Goal: Find specific page/section: Find specific page/section

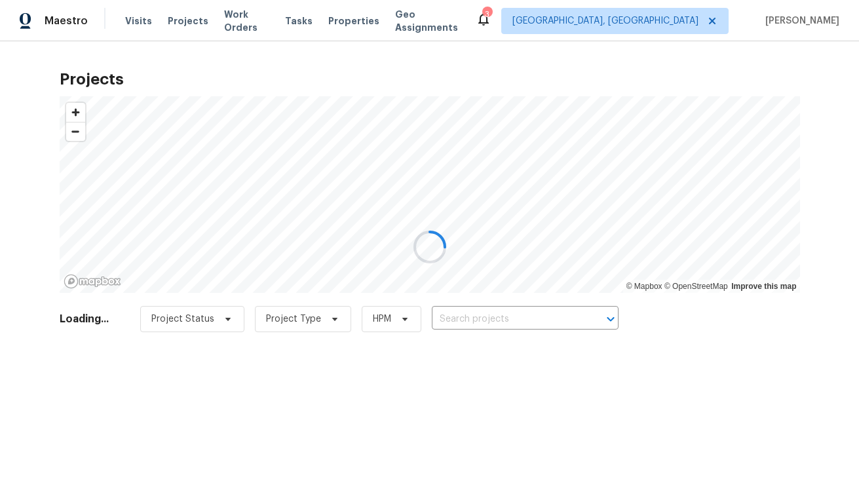
click at [685, 24] on div at bounding box center [429, 247] width 859 height 494
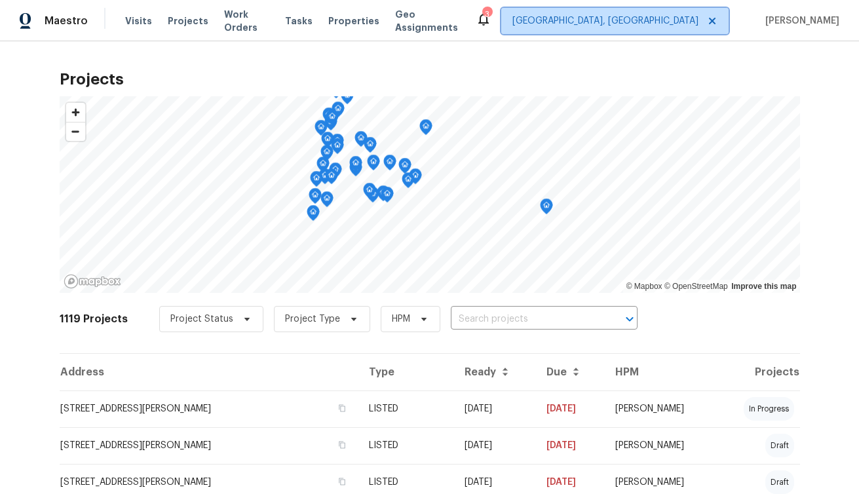
click at [687, 17] on span "[GEOGRAPHIC_DATA], [GEOGRAPHIC_DATA]" at bounding box center [605, 20] width 186 height 13
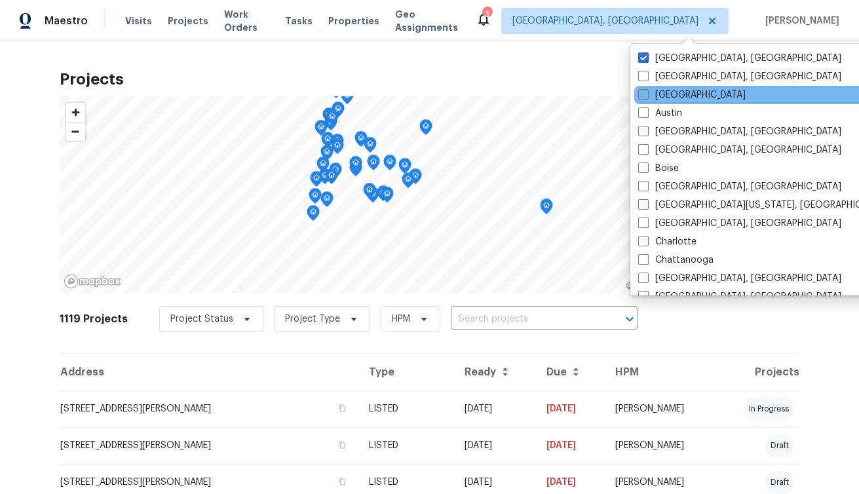
click at [641, 90] on span at bounding box center [643, 94] width 10 height 10
click at [641, 90] on input "[GEOGRAPHIC_DATA]" at bounding box center [642, 92] width 9 height 9
checkbox input "true"
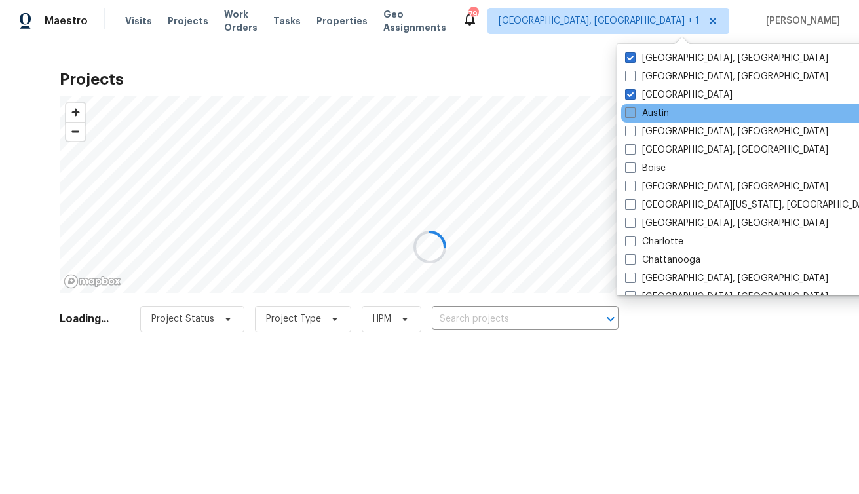
click at [632, 113] on span at bounding box center [630, 112] width 10 height 10
click at [632, 113] on input "Austin" at bounding box center [629, 111] width 9 height 9
checkbox input "true"
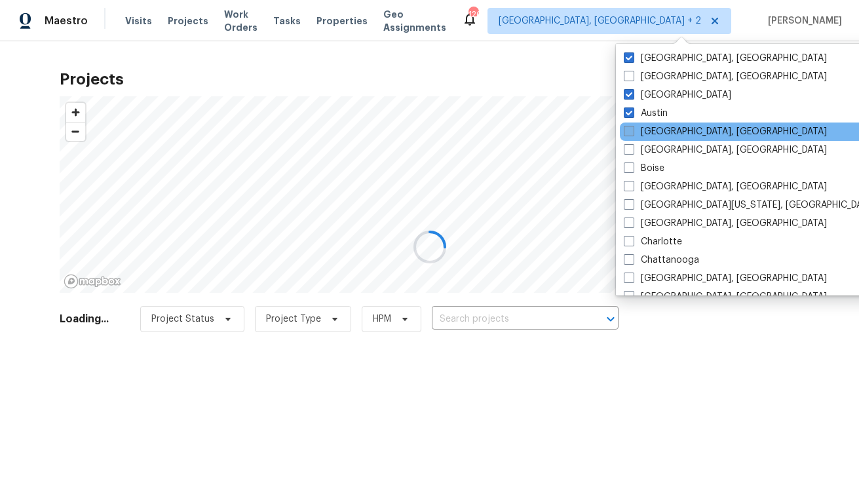
click at [628, 128] on span at bounding box center [629, 131] width 10 height 10
click at [628, 128] on input "[GEOGRAPHIC_DATA], [GEOGRAPHIC_DATA]" at bounding box center [628, 129] width 9 height 9
checkbox input "true"
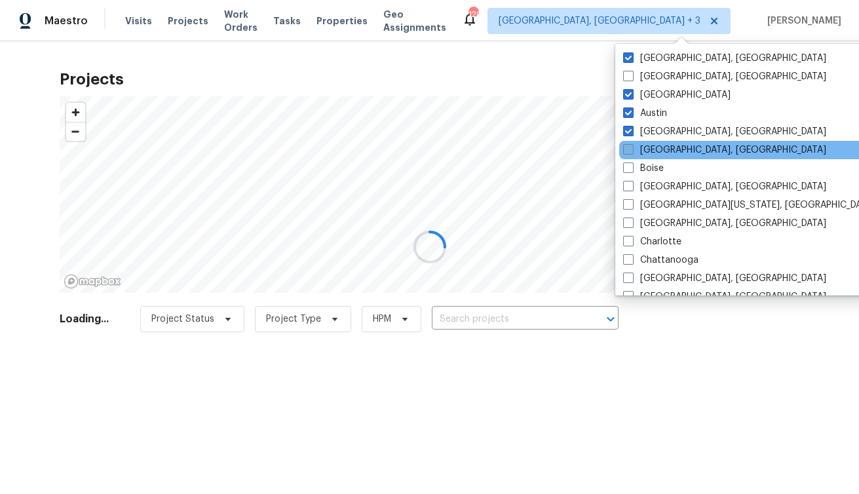
click at [628, 149] on span at bounding box center [628, 149] width 10 height 10
click at [628, 149] on input "[GEOGRAPHIC_DATA], [GEOGRAPHIC_DATA]" at bounding box center [627, 147] width 9 height 9
checkbox input "true"
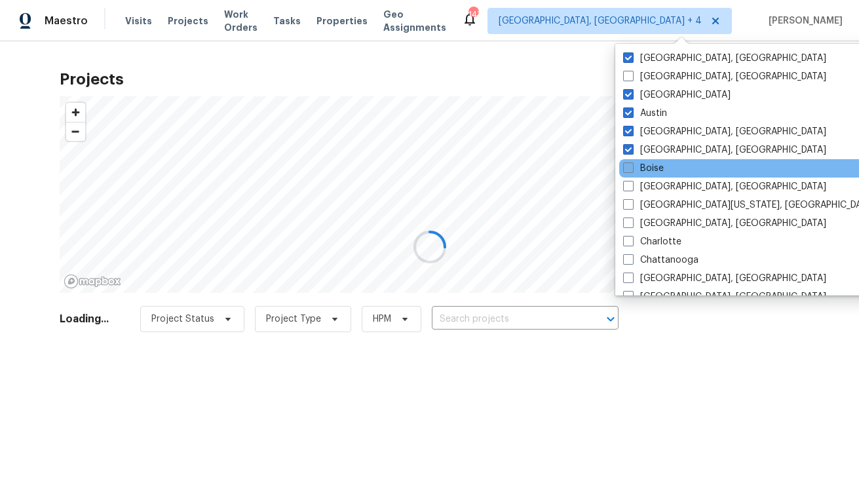
drag, startPoint x: 626, startPoint y: 162, endPoint x: 626, endPoint y: 169, distance: 7.2
click at [626, 162] on span at bounding box center [628, 167] width 10 height 10
click at [626, 162] on input "Boise" at bounding box center [627, 166] width 9 height 9
checkbox input "true"
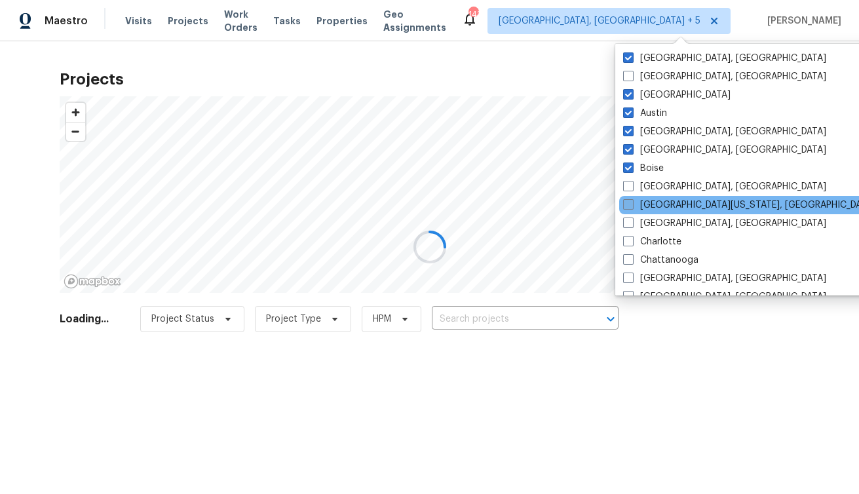
drag, startPoint x: 626, startPoint y: 186, endPoint x: 627, endPoint y: 199, distance: 13.2
click at [626, 187] on span at bounding box center [628, 186] width 10 height 10
click at [626, 187] on input "[GEOGRAPHIC_DATA], [GEOGRAPHIC_DATA]" at bounding box center [627, 184] width 9 height 9
checkbox input "true"
click at [628, 206] on span at bounding box center [628, 204] width 10 height 10
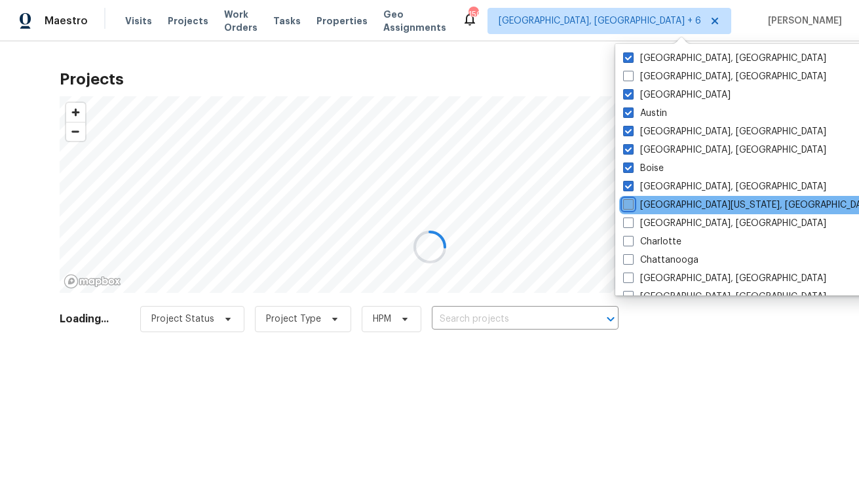
click at [628, 206] on input "[GEOGRAPHIC_DATA][US_STATE], [GEOGRAPHIC_DATA]" at bounding box center [627, 202] width 9 height 9
checkbox input "true"
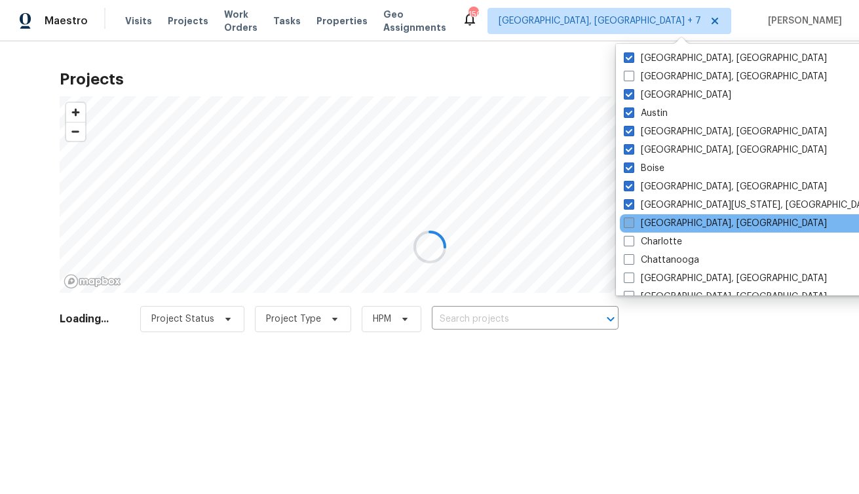
click at [630, 219] on span at bounding box center [629, 222] width 10 height 10
click at [630, 219] on input "[GEOGRAPHIC_DATA], [GEOGRAPHIC_DATA]" at bounding box center [628, 221] width 9 height 9
checkbox input "true"
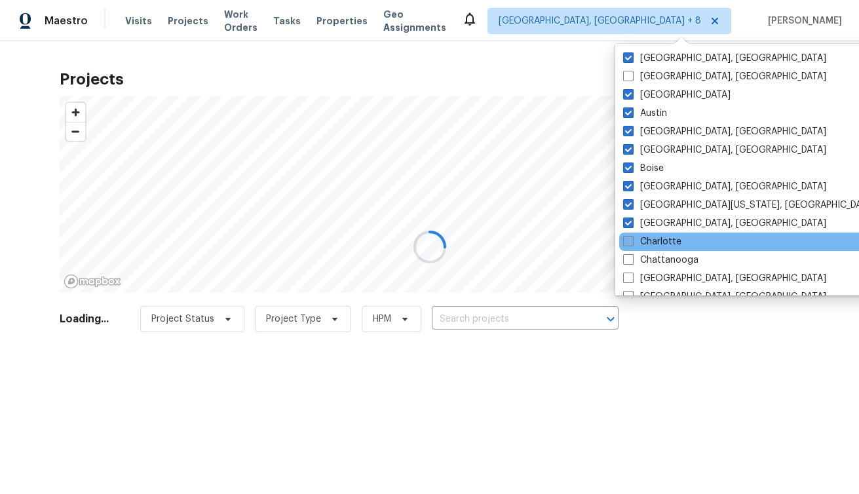
click at [631, 238] on span at bounding box center [628, 241] width 10 height 10
click at [631, 238] on input "Charlotte" at bounding box center [627, 239] width 9 height 9
checkbox input "true"
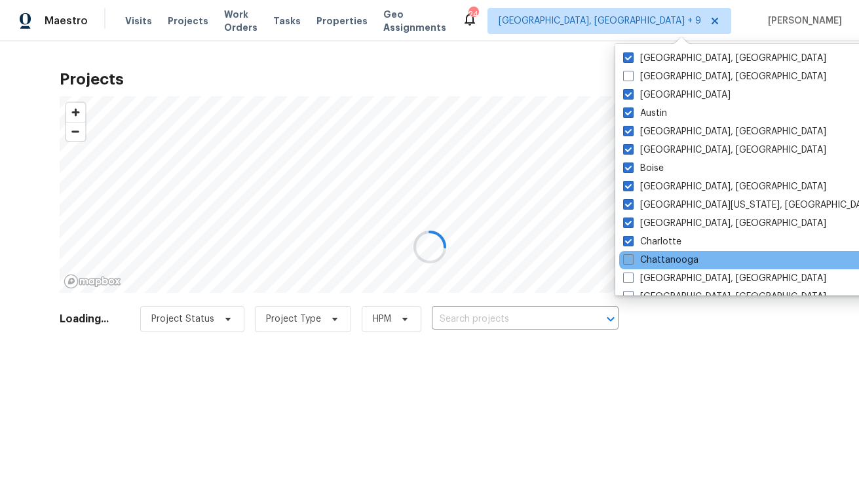
click at [630, 258] on span at bounding box center [628, 259] width 10 height 10
click at [630, 258] on input "Chattanooga" at bounding box center [627, 258] width 9 height 9
checkbox input "true"
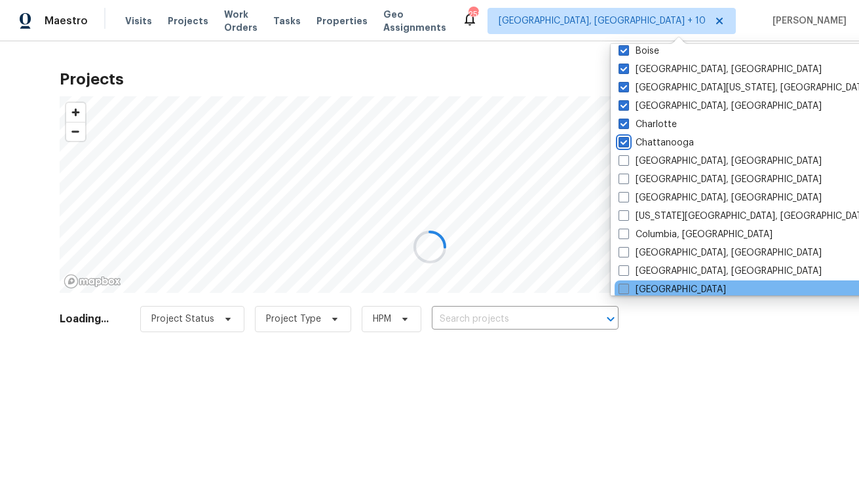
scroll to position [151, 0]
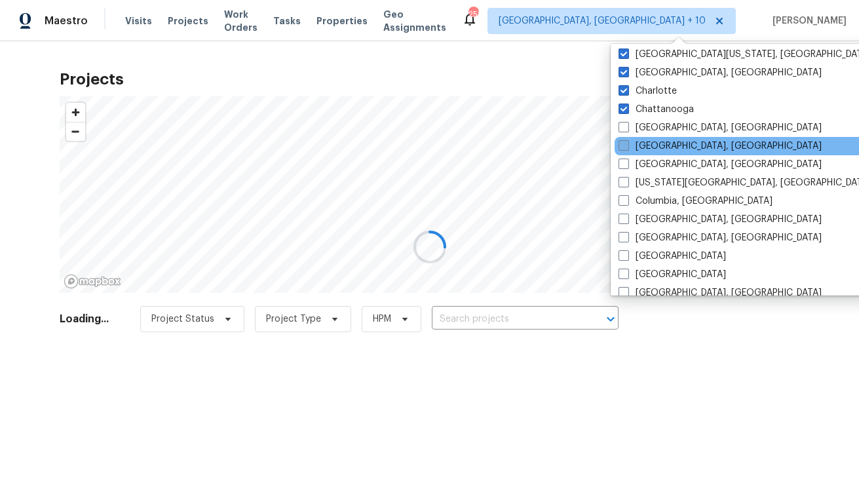
click at [628, 145] on span at bounding box center [623, 145] width 10 height 10
click at [627, 145] on input "[GEOGRAPHIC_DATA], [GEOGRAPHIC_DATA]" at bounding box center [622, 144] width 9 height 9
checkbox input "true"
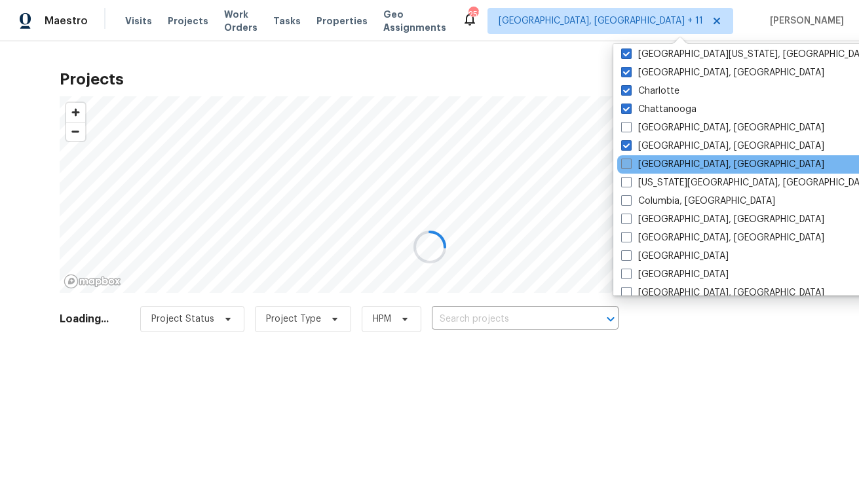
click at [622, 162] on span at bounding box center [626, 164] width 10 height 10
click at [622, 162] on input "[GEOGRAPHIC_DATA], [GEOGRAPHIC_DATA]" at bounding box center [625, 162] width 9 height 9
checkbox input "true"
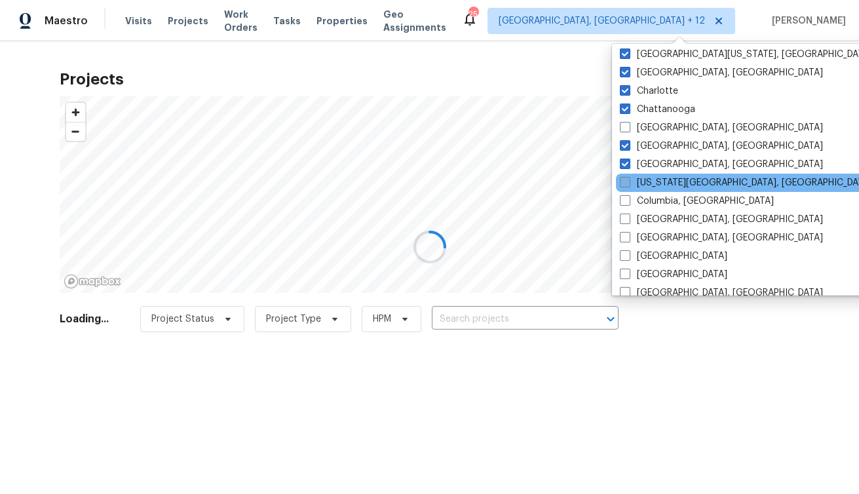
click at [622, 181] on span at bounding box center [625, 182] width 10 height 10
click at [622, 181] on input "[US_STATE][GEOGRAPHIC_DATA], [GEOGRAPHIC_DATA]" at bounding box center [624, 180] width 9 height 9
checkbox input "true"
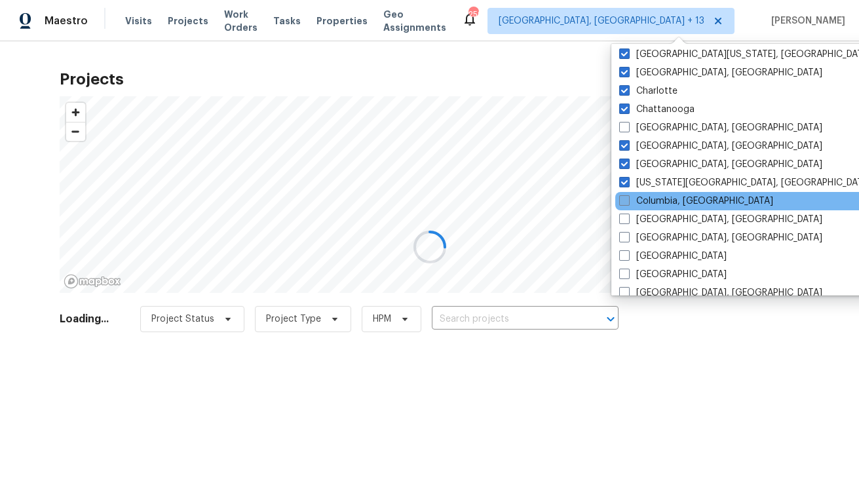
click at [626, 199] on span at bounding box center [624, 200] width 10 height 10
click at [626, 199] on input "Columbia, [GEOGRAPHIC_DATA]" at bounding box center [623, 199] width 9 height 9
checkbox input "true"
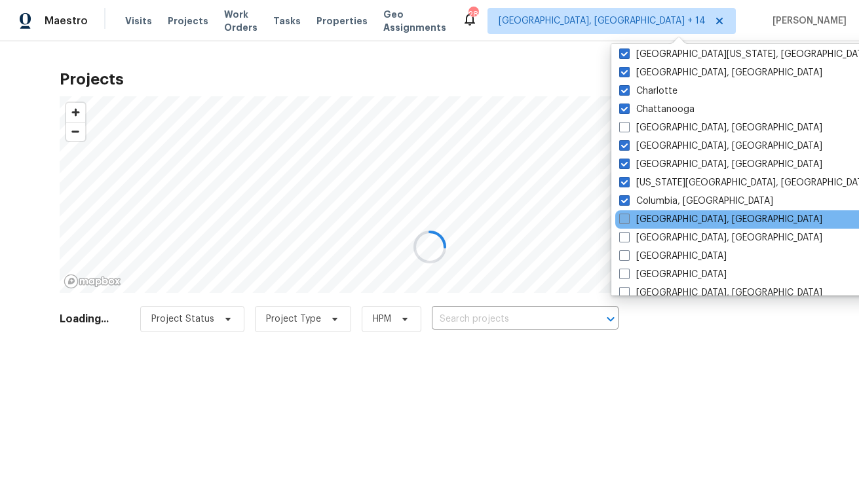
click at [628, 216] on span at bounding box center [624, 219] width 10 height 10
click at [628, 216] on input "[GEOGRAPHIC_DATA], [GEOGRAPHIC_DATA]" at bounding box center [623, 217] width 9 height 9
checkbox input "true"
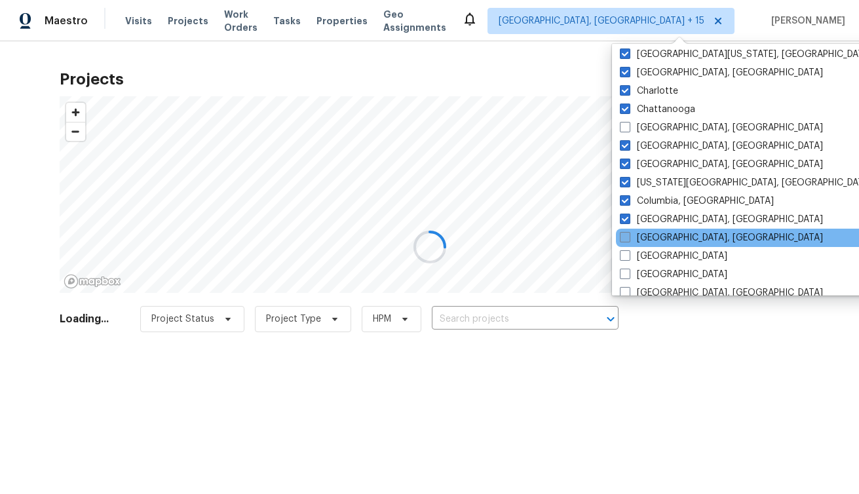
click at [624, 235] on span at bounding box center [625, 237] width 10 height 10
click at [624, 235] on input "[GEOGRAPHIC_DATA], [GEOGRAPHIC_DATA]" at bounding box center [624, 235] width 9 height 9
checkbox input "true"
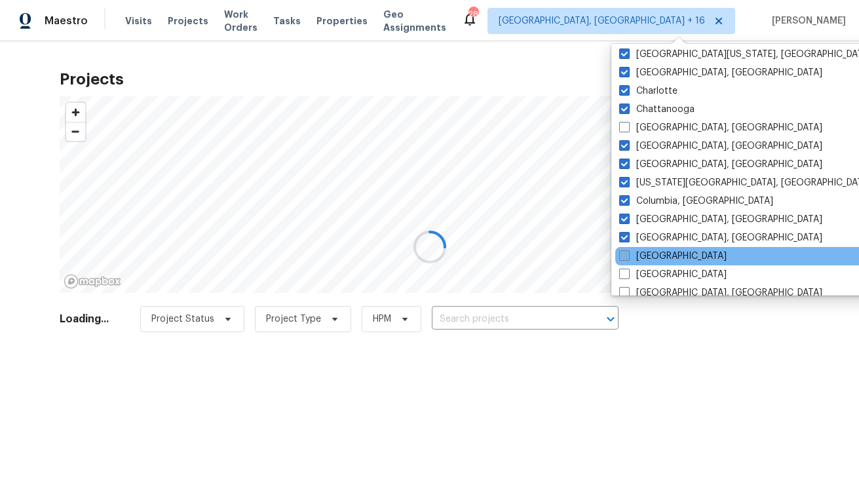
click at [625, 250] on label "[GEOGRAPHIC_DATA]" at bounding box center [672, 256] width 107 height 13
click at [625, 250] on input "[GEOGRAPHIC_DATA]" at bounding box center [623, 254] width 9 height 9
checkbox input "true"
drag, startPoint x: 627, startPoint y: 273, endPoint x: 658, endPoint y: 261, distance: 33.0
click at [627, 273] on span at bounding box center [625, 274] width 10 height 10
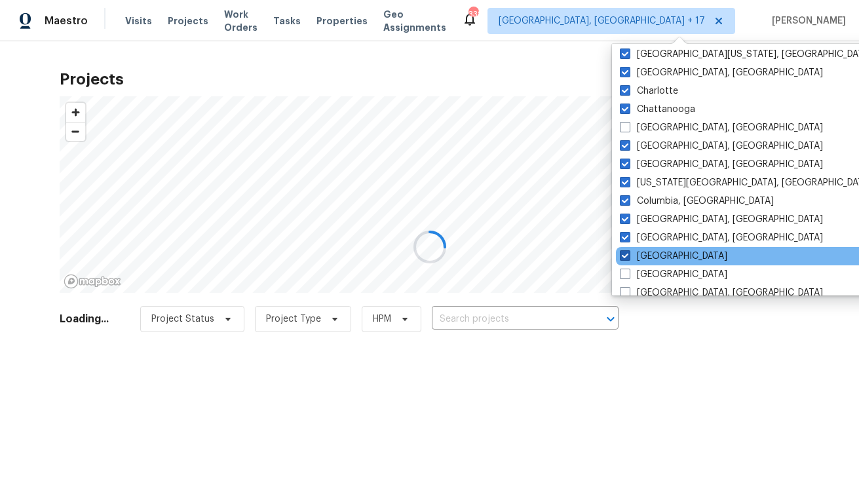
click at [627, 273] on input "[GEOGRAPHIC_DATA]" at bounding box center [624, 272] width 9 height 9
checkbox input "true"
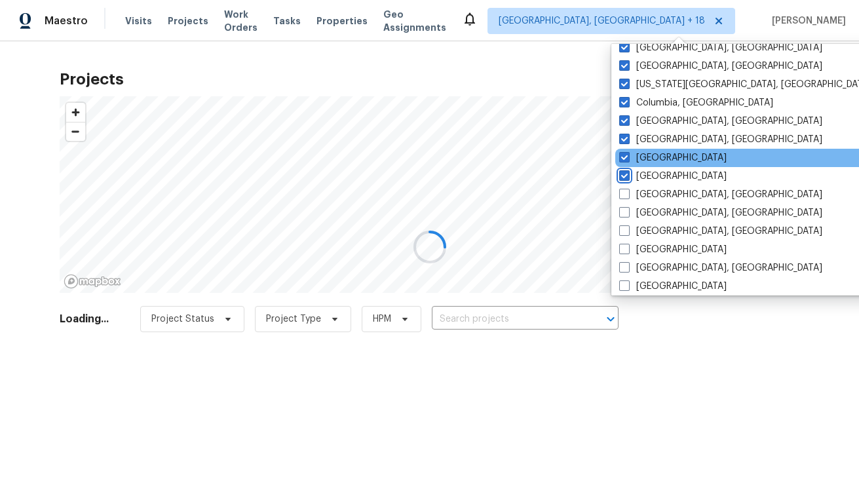
scroll to position [292, 0]
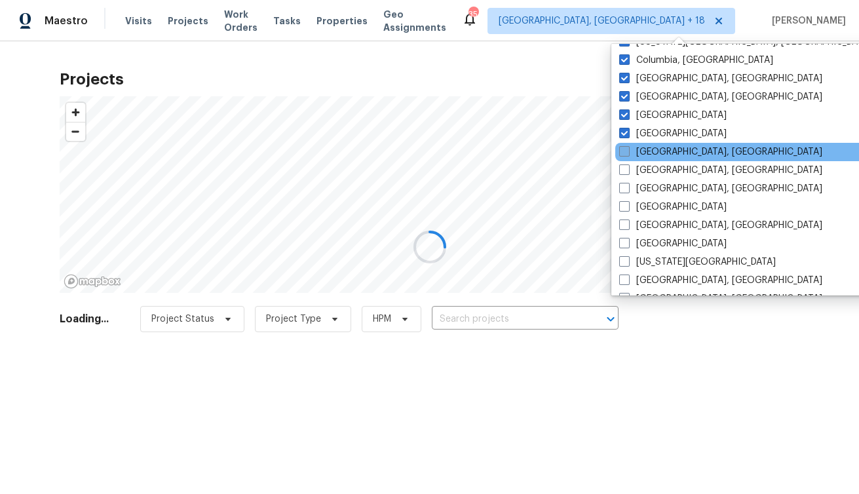
click at [628, 152] on span at bounding box center [624, 151] width 10 height 10
click at [628, 152] on input "[GEOGRAPHIC_DATA], [GEOGRAPHIC_DATA]" at bounding box center [623, 149] width 9 height 9
checkbox input "true"
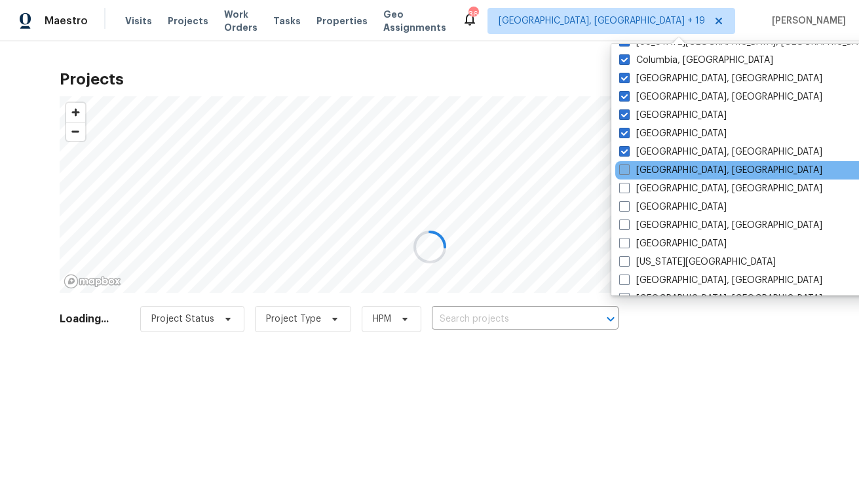
click at [625, 165] on span at bounding box center [624, 169] width 10 height 10
click at [625, 165] on input "[GEOGRAPHIC_DATA], [GEOGRAPHIC_DATA]" at bounding box center [623, 168] width 9 height 9
checkbox input "true"
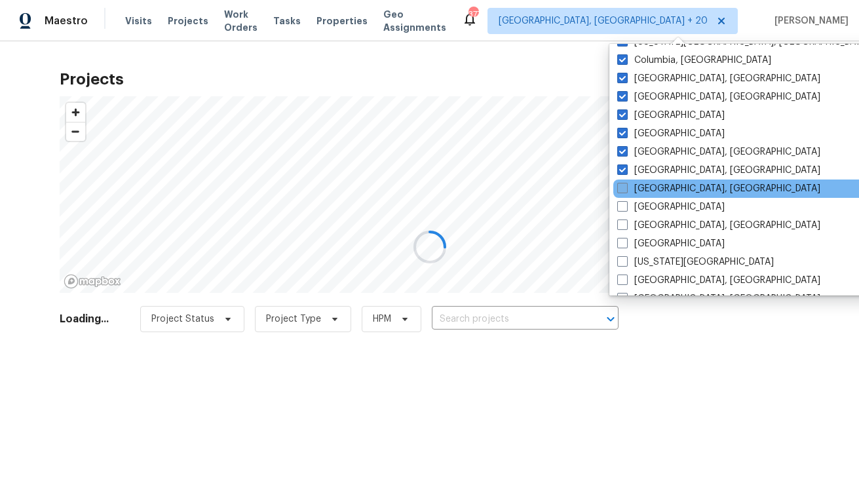
click at [618, 185] on span at bounding box center [622, 188] width 10 height 10
click at [618, 185] on input "[GEOGRAPHIC_DATA], [GEOGRAPHIC_DATA]" at bounding box center [621, 186] width 9 height 9
checkbox input "true"
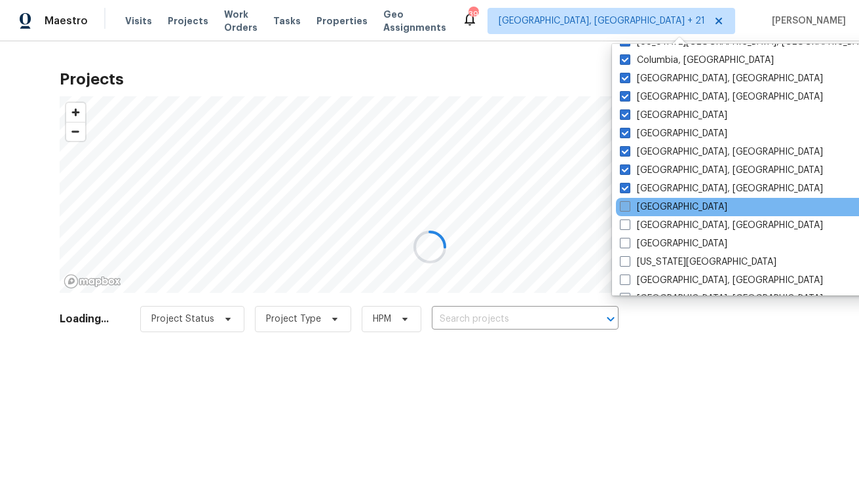
click at [624, 208] on span at bounding box center [625, 206] width 10 height 10
click at [624, 208] on input "[GEOGRAPHIC_DATA]" at bounding box center [624, 204] width 9 height 9
checkbox input "true"
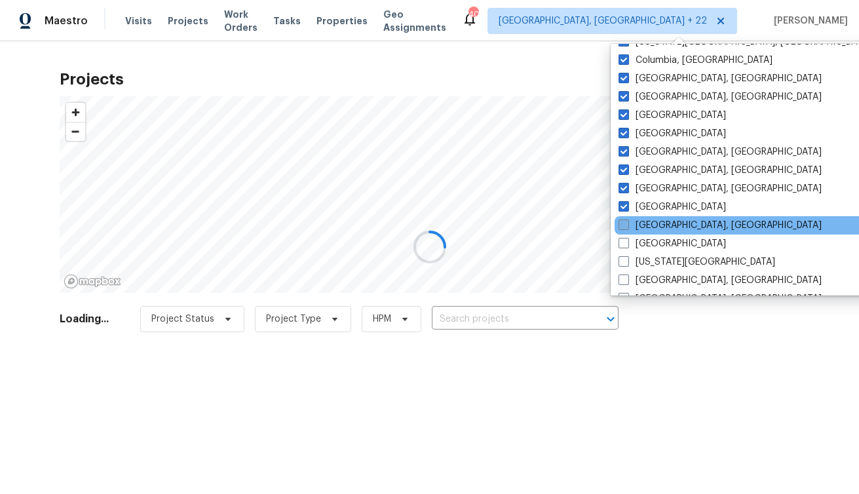
click at [618, 223] on span at bounding box center [623, 224] width 10 height 10
click at [618, 223] on input "[GEOGRAPHIC_DATA], [GEOGRAPHIC_DATA]" at bounding box center [622, 223] width 9 height 9
checkbox input "true"
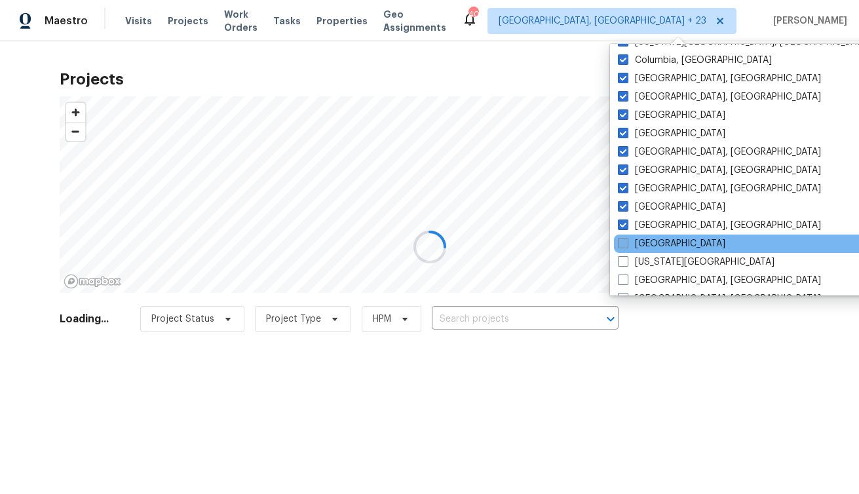
click at [618, 247] on span at bounding box center [623, 243] width 10 height 10
click at [618, 246] on input "[GEOGRAPHIC_DATA]" at bounding box center [622, 241] width 9 height 9
checkbox input "true"
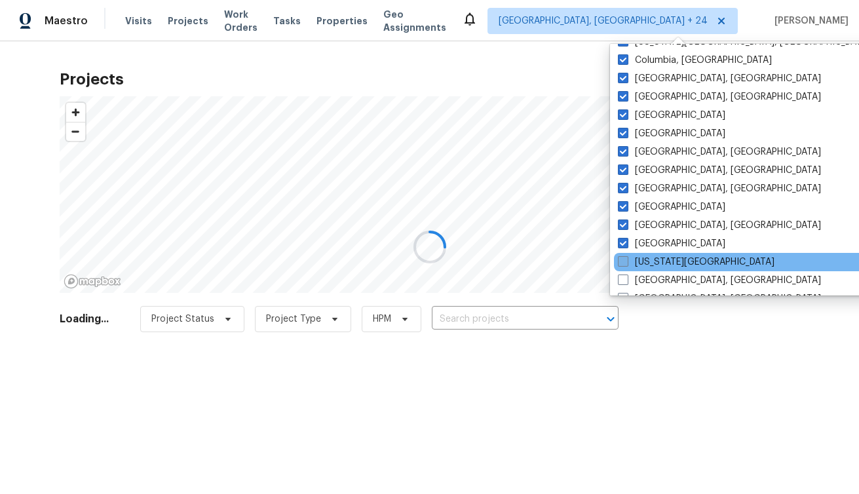
click at [619, 258] on span at bounding box center [623, 261] width 10 height 10
click at [619, 258] on input "[US_STATE][GEOGRAPHIC_DATA]" at bounding box center [622, 259] width 9 height 9
checkbox input "true"
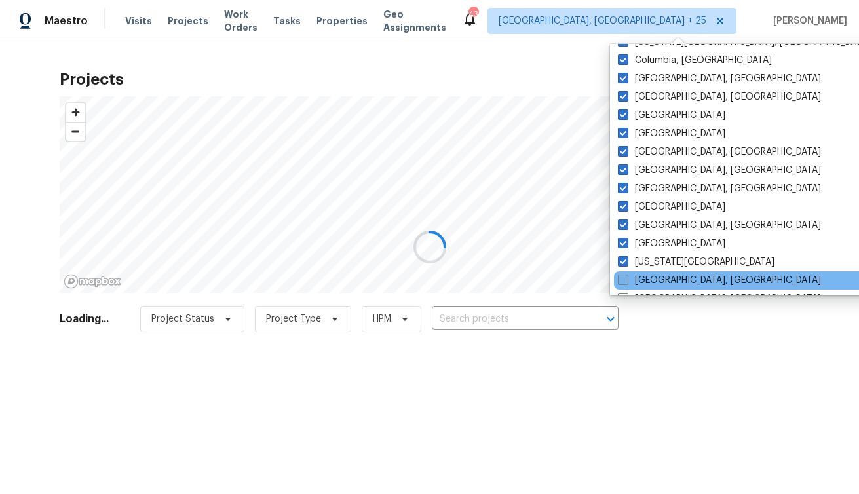
click at [621, 274] on span at bounding box center [623, 279] width 10 height 10
click at [621, 274] on input "[GEOGRAPHIC_DATA], [GEOGRAPHIC_DATA]" at bounding box center [622, 278] width 9 height 9
checkbox input "true"
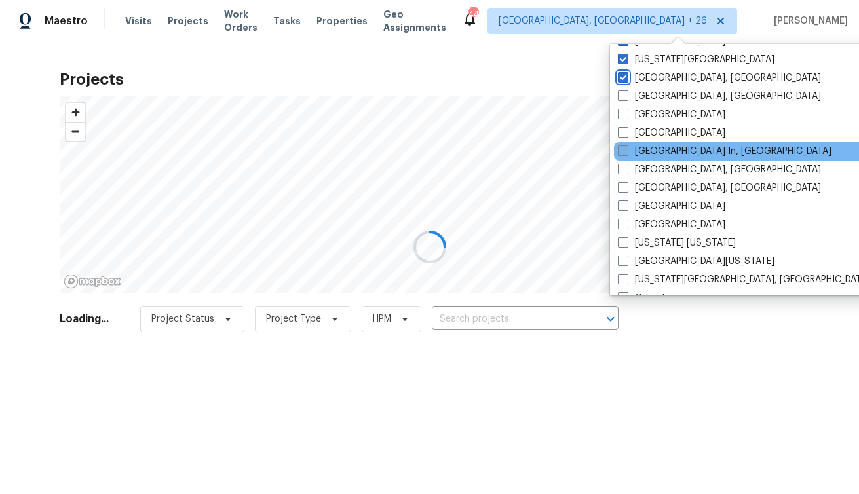
scroll to position [506, 0]
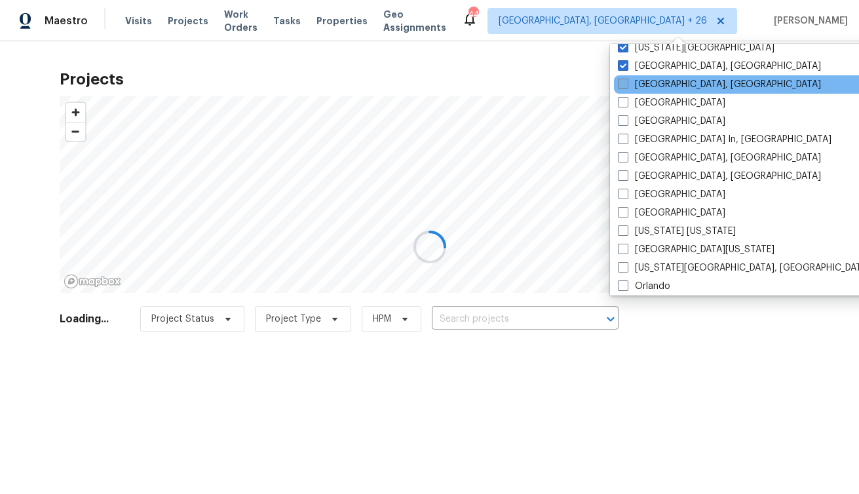
click at [622, 87] on span at bounding box center [623, 84] width 10 height 10
click at [622, 86] on input "[GEOGRAPHIC_DATA], [GEOGRAPHIC_DATA]" at bounding box center [622, 82] width 9 height 9
checkbox input "true"
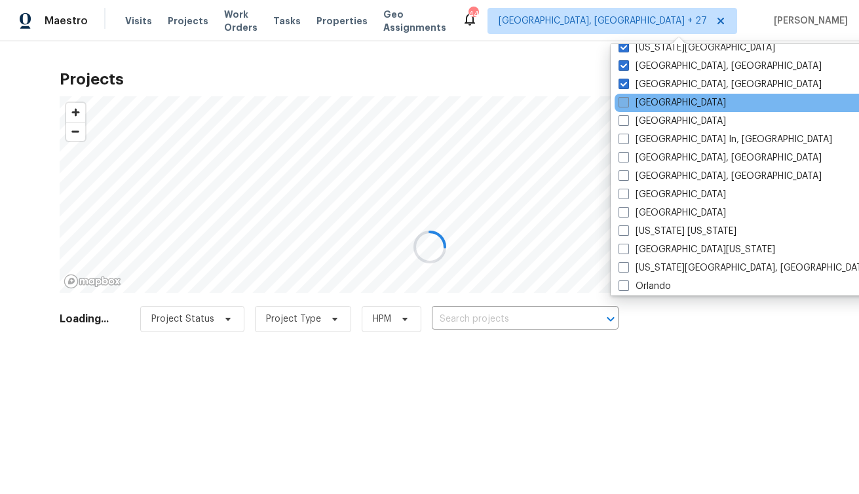
click at [624, 102] on span at bounding box center [623, 102] width 10 height 10
click at [624, 102] on input "[GEOGRAPHIC_DATA]" at bounding box center [622, 100] width 9 height 9
checkbox input "true"
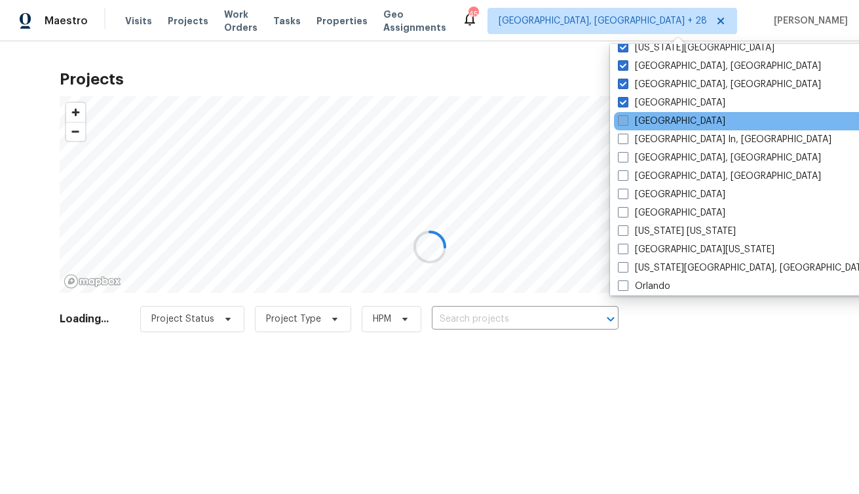
click at [621, 119] on span at bounding box center [623, 120] width 10 height 10
click at [621, 119] on input "[GEOGRAPHIC_DATA]" at bounding box center [622, 119] width 9 height 9
checkbox input "true"
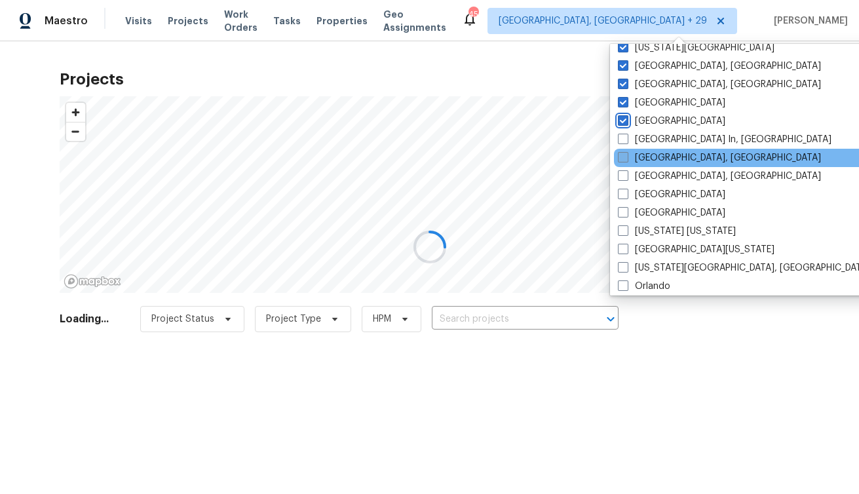
click at [624, 153] on span at bounding box center [623, 157] width 10 height 10
click at [624, 153] on input "[GEOGRAPHIC_DATA], [GEOGRAPHIC_DATA]" at bounding box center [622, 155] width 9 height 9
checkbox input "true"
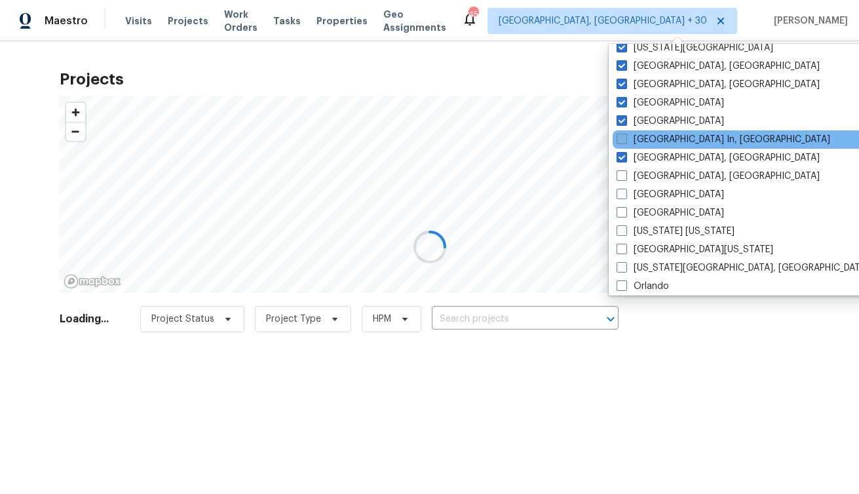
click at [624, 138] on span at bounding box center [621, 139] width 10 height 10
click at [624, 138] on input "[GEOGRAPHIC_DATA] In, [GEOGRAPHIC_DATA]" at bounding box center [620, 137] width 9 height 9
checkbox input "true"
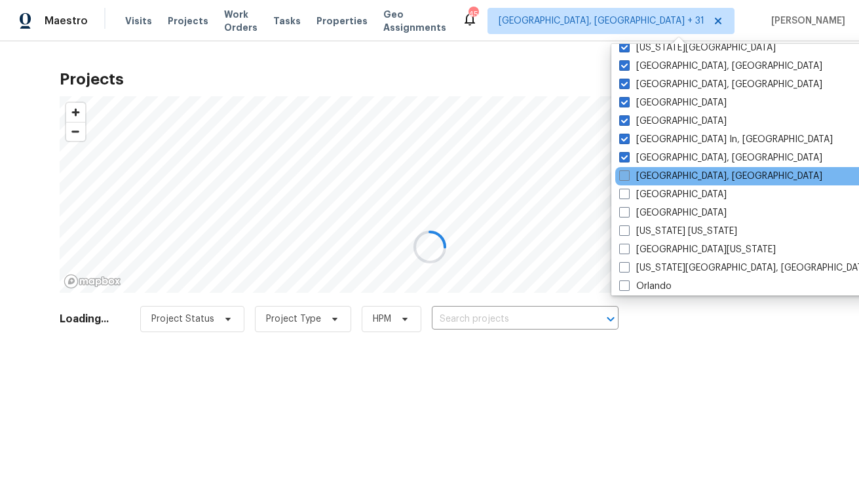
click at [628, 170] on span at bounding box center [624, 175] width 10 height 10
click at [628, 170] on input "[GEOGRAPHIC_DATA], [GEOGRAPHIC_DATA]" at bounding box center [623, 174] width 9 height 9
checkbox input "true"
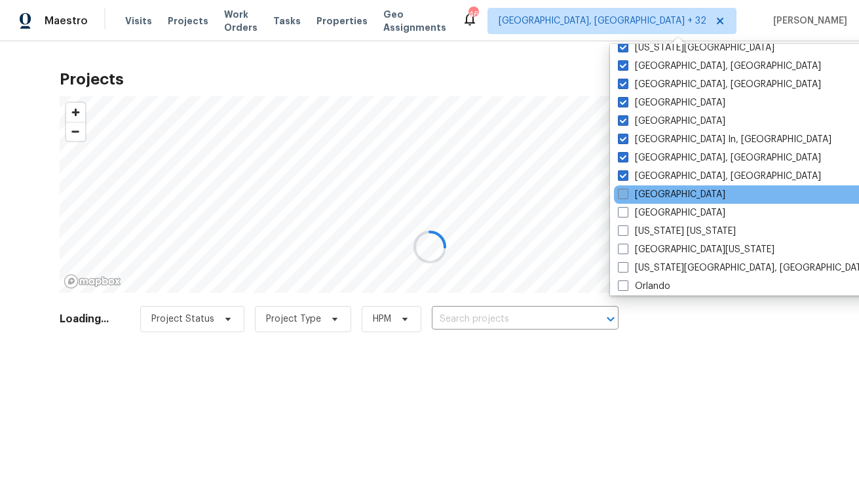
click at [626, 192] on span at bounding box center [623, 194] width 10 height 10
click at [626, 192] on input "[GEOGRAPHIC_DATA]" at bounding box center [622, 192] width 9 height 9
checkbox input "true"
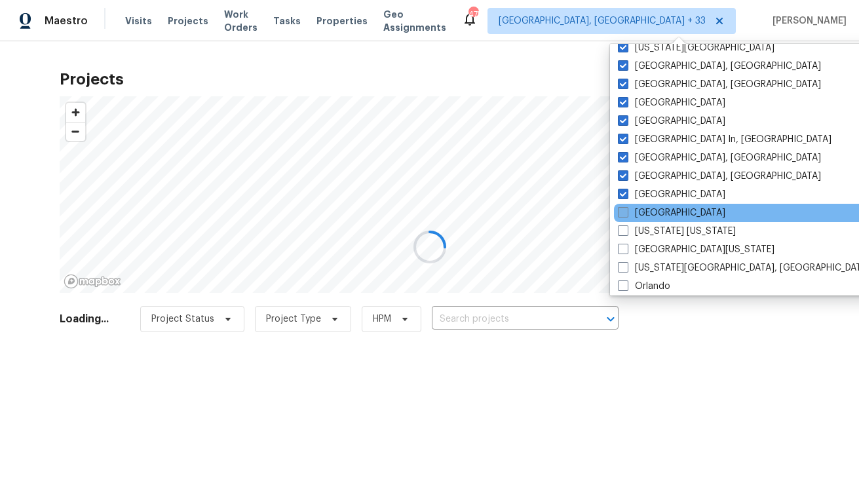
click at [626, 213] on span at bounding box center [623, 212] width 10 height 10
click at [626, 213] on input "[GEOGRAPHIC_DATA]" at bounding box center [622, 210] width 9 height 9
checkbox input "true"
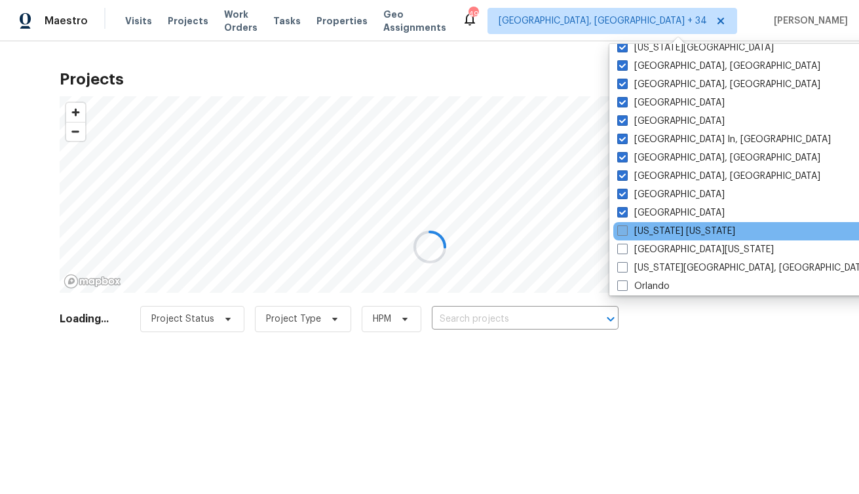
click at [624, 227] on span at bounding box center [622, 230] width 10 height 10
click at [624, 227] on input "[US_STATE] [US_STATE]" at bounding box center [621, 229] width 9 height 9
checkbox input "true"
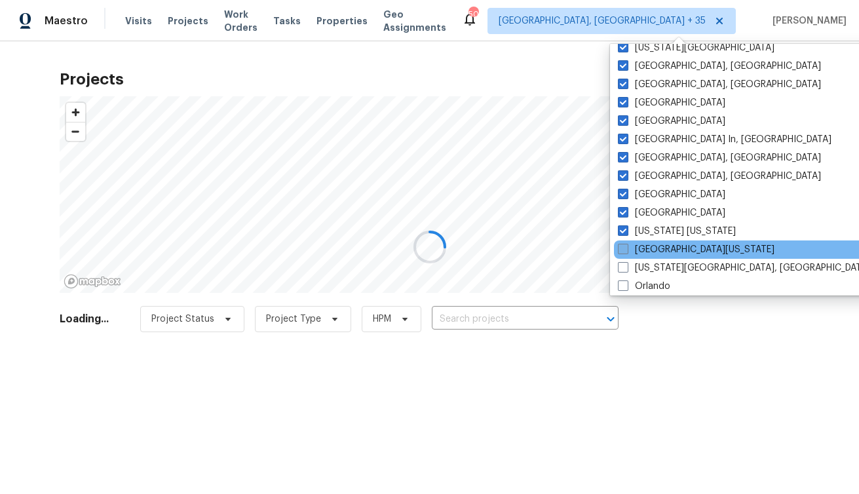
click at [623, 245] on span at bounding box center [623, 249] width 10 height 10
click at [623, 245] on input "[GEOGRAPHIC_DATA][US_STATE]" at bounding box center [622, 247] width 9 height 9
checkbox input "true"
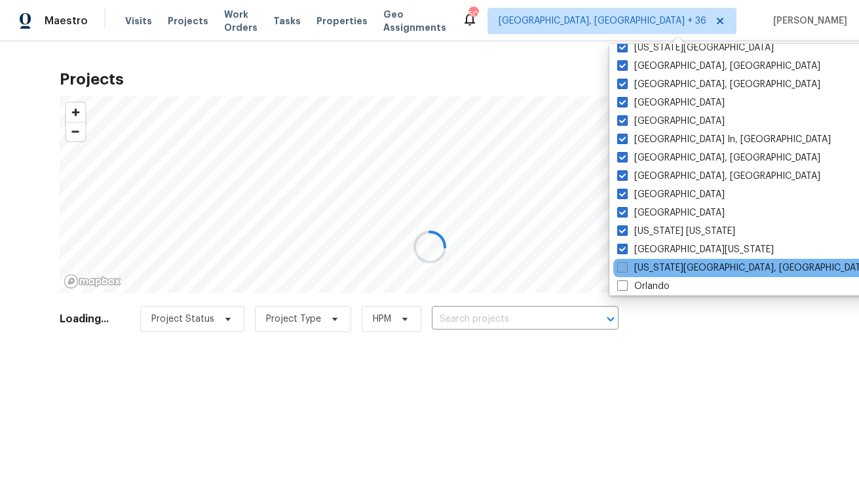
click at [624, 265] on span at bounding box center [622, 267] width 10 height 10
click at [624, 265] on input "[US_STATE][GEOGRAPHIC_DATA], [GEOGRAPHIC_DATA]" at bounding box center [621, 265] width 9 height 9
checkbox input "true"
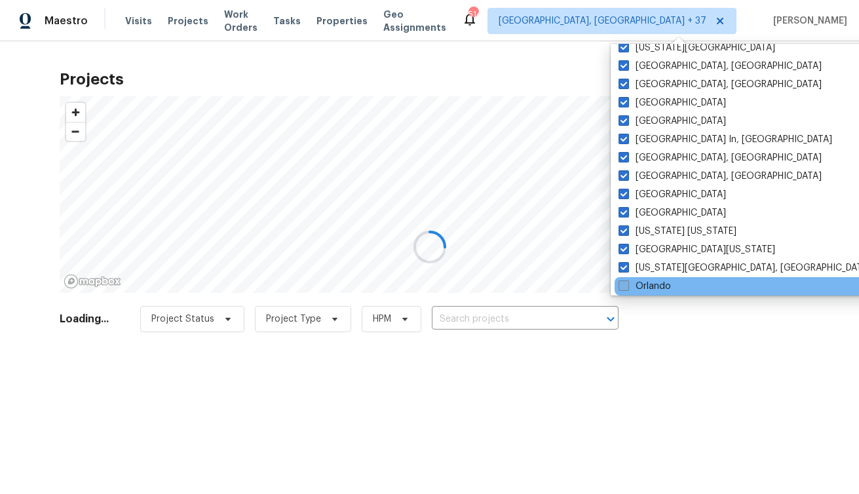
click at [620, 286] on span at bounding box center [623, 285] width 10 height 10
click at [620, 286] on input "Orlando" at bounding box center [622, 284] width 9 height 9
checkbox input "true"
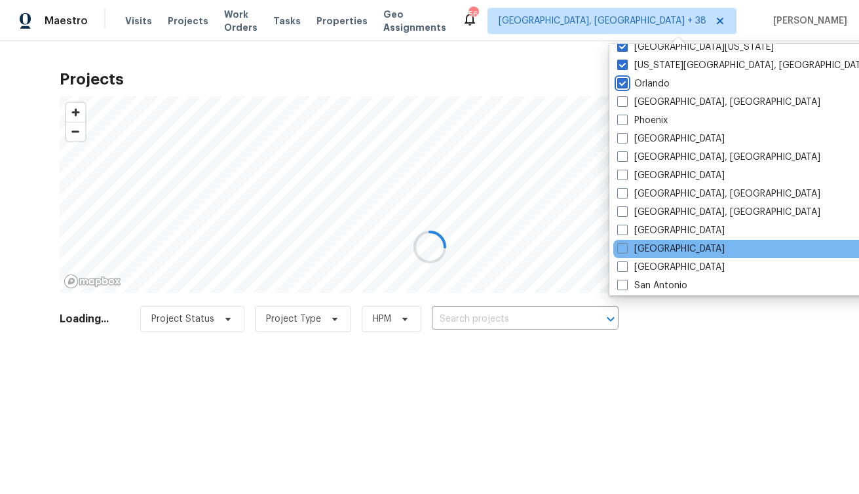
scroll to position [709, 0]
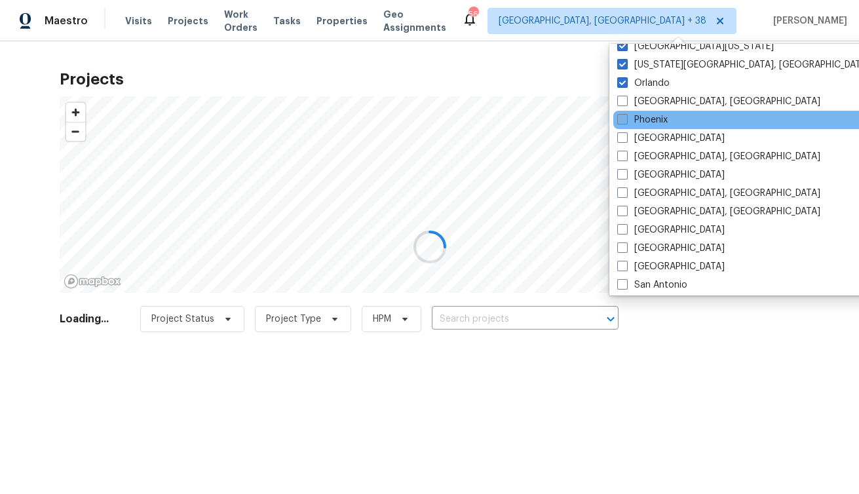
click at [625, 121] on span at bounding box center [622, 119] width 10 height 10
click at [625, 121] on input "Phoenix" at bounding box center [621, 117] width 9 height 9
checkbox input "true"
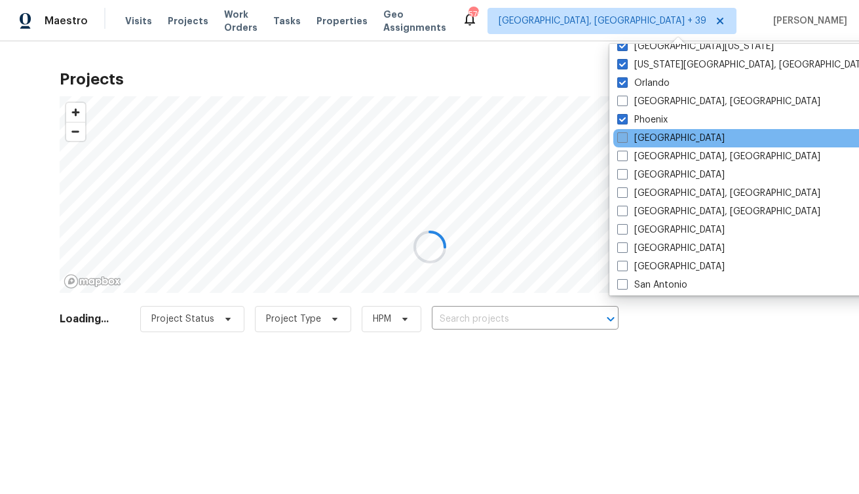
click at [620, 136] on span at bounding box center [622, 137] width 10 height 10
click at [620, 136] on input "[GEOGRAPHIC_DATA]" at bounding box center [621, 136] width 9 height 9
checkbox input "true"
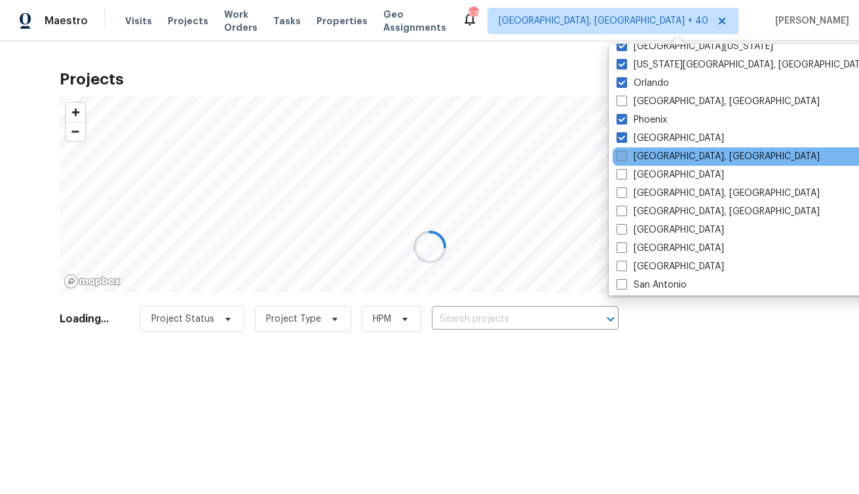
click at [620, 151] on span at bounding box center [621, 156] width 10 height 10
click at [620, 151] on input "[GEOGRAPHIC_DATA], [GEOGRAPHIC_DATA]" at bounding box center [620, 154] width 9 height 9
checkbox input "true"
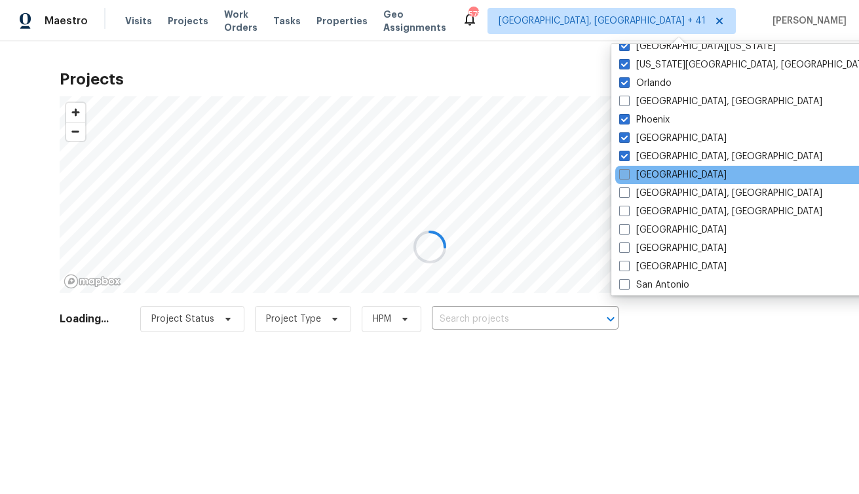
click at [621, 172] on span at bounding box center [624, 174] width 10 height 10
click at [621, 172] on input "[GEOGRAPHIC_DATA]" at bounding box center [623, 172] width 9 height 9
checkbox input "true"
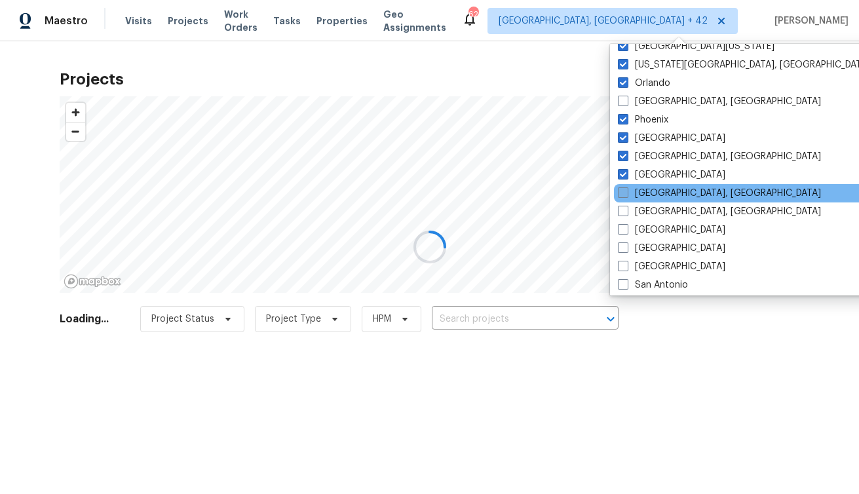
click at [624, 193] on span at bounding box center [623, 192] width 10 height 10
click at [624, 193] on input "[GEOGRAPHIC_DATA], [GEOGRAPHIC_DATA]" at bounding box center [622, 191] width 9 height 9
checkbox input "true"
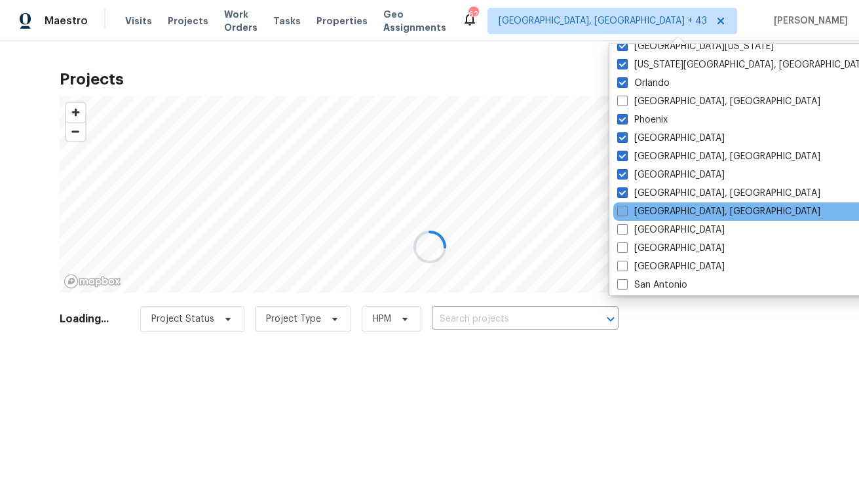
click at [621, 208] on span at bounding box center [622, 211] width 10 height 10
click at [621, 208] on input "[GEOGRAPHIC_DATA], [GEOGRAPHIC_DATA]" at bounding box center [621, 209] width 9 height 9
checkbox input "true"
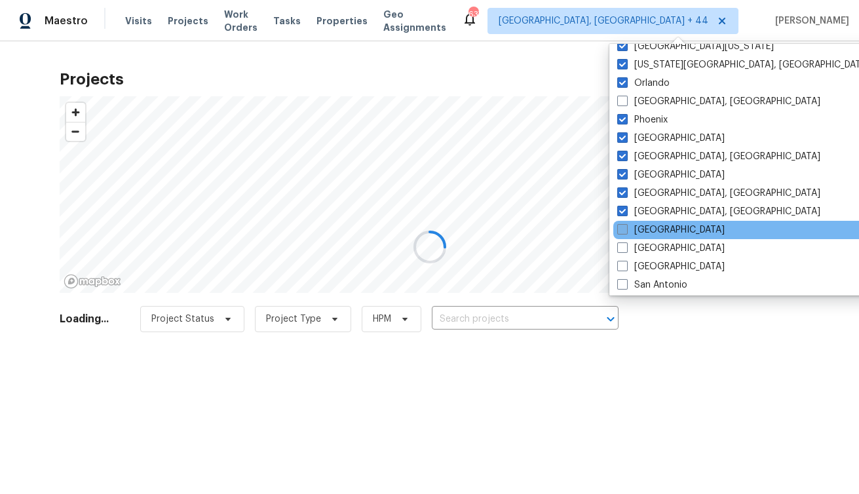
click at [619, 224] on span at bounding box center [622, 229] width 10 height 10
click at [619, 224] on input "[GEOGRAPHIC_DATA]" at bounding box center [621, 227] width 9 height 9
checkbox input "true"
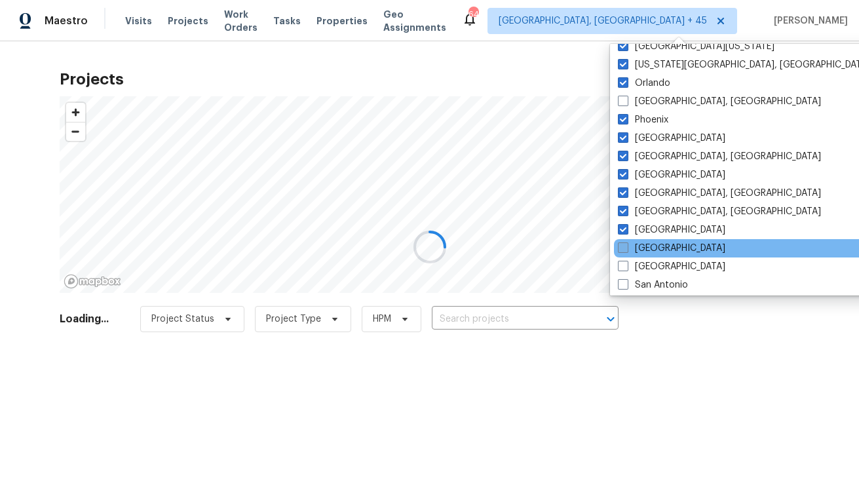
click at [621, 247] on span at bounding box center [623, 247] width 10 height 10
click at [621, 247] on input "[GEOGRAPHIC_DATA]" at bounding box center [622, 246] width 9 height 9
checkbox input "true"
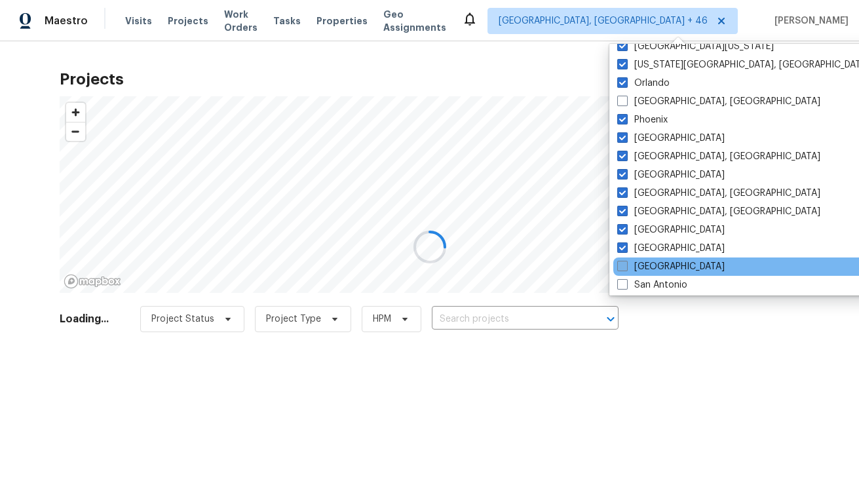
click at [622, 268] on span at bounding box center [622, 266] width 10 height 10
click at [622, 268] on input "[GEOGRAPHIC_DATA]" at bounding box center [621, 264] width 9 height 9
checkbox input "true"
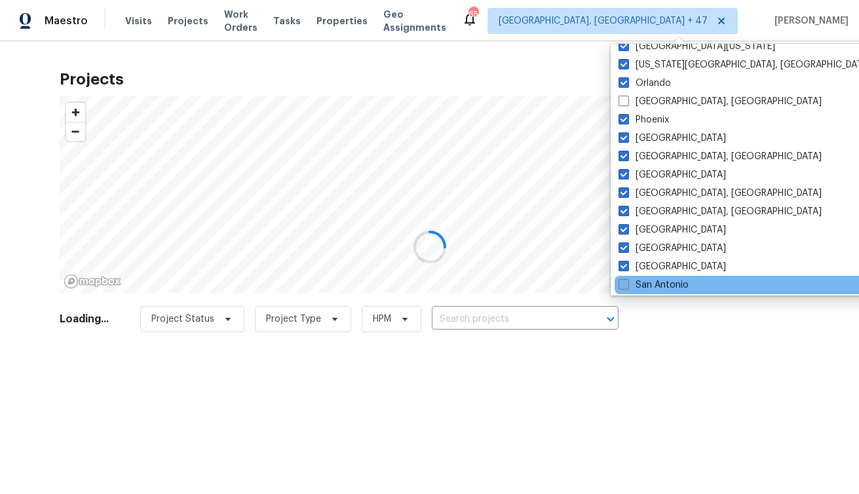
click at [624, 279] on span at bounding box center [623, 284] width 10 height 10
click at [624, 279] on input "San Antonio" at bounding box center [622, 282] width 9 height 9
checkbox input "true"
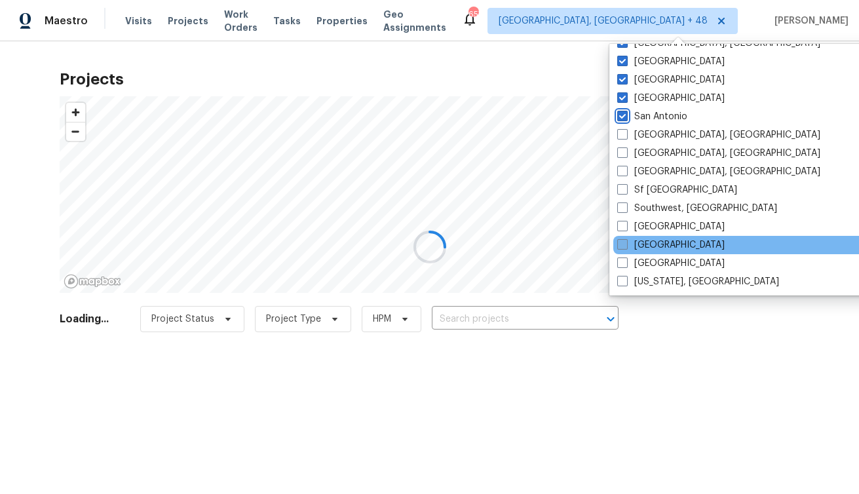
scroll to position [878, 0]
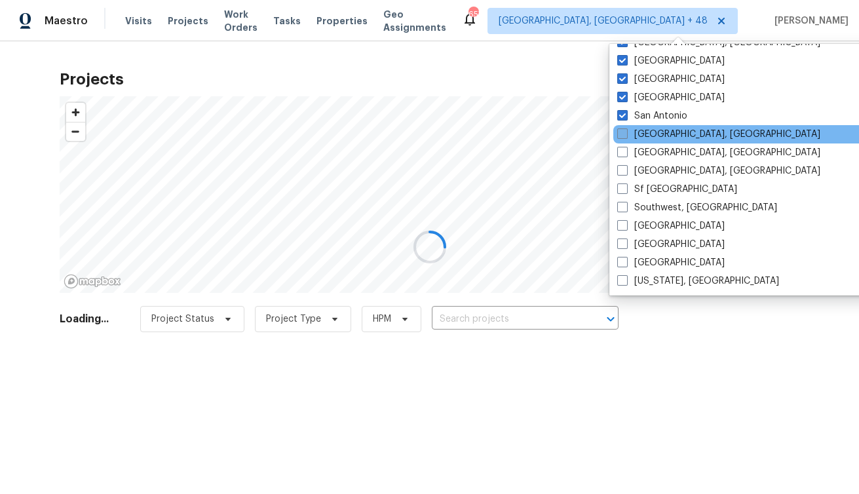
click at [622, 134] on span at bounding box center [622, 133] width 10 height 10
click at [622, 134] on input "[GEOGRAPHIC_DATA], [GEOGRAPHIC_DATA]" at bounding box center [621, 132] width 9 height 9
checkbox input "true"
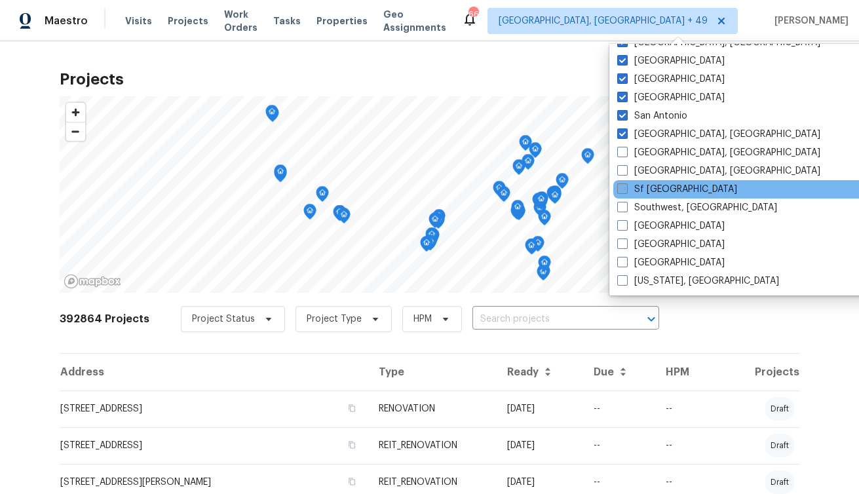
click at [624, 188] on span at bounding box center [622, 188] width 10 height 10
click at [624, 188] on input "Sf [GEOGRAPHIC_DATA]" at bounding box center [621, 187] width 9 height 9
checkbox input "true"
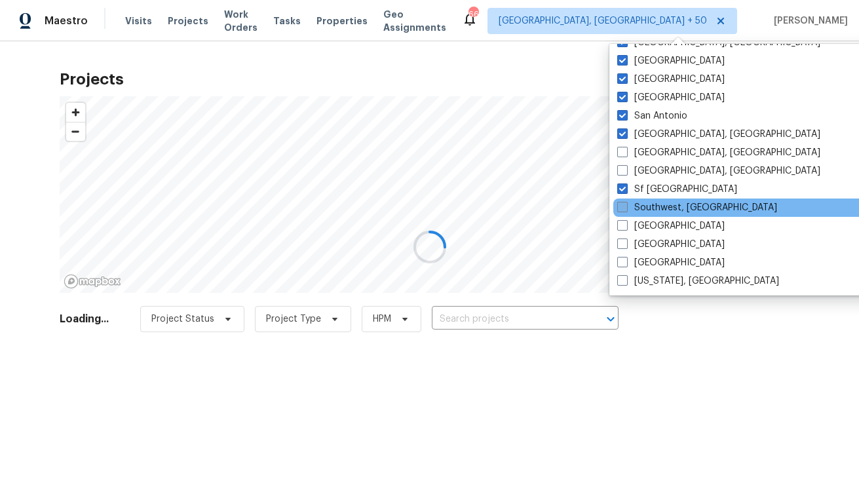
click at [621, 204] on span at bounding box center [622, 207] width 10 height 10
click at [621, 204] on input "Southwest, [GEOGRAPHIC_DATA]" at bounding box center [621, 205] width 9 height 9
checkbox input "true"
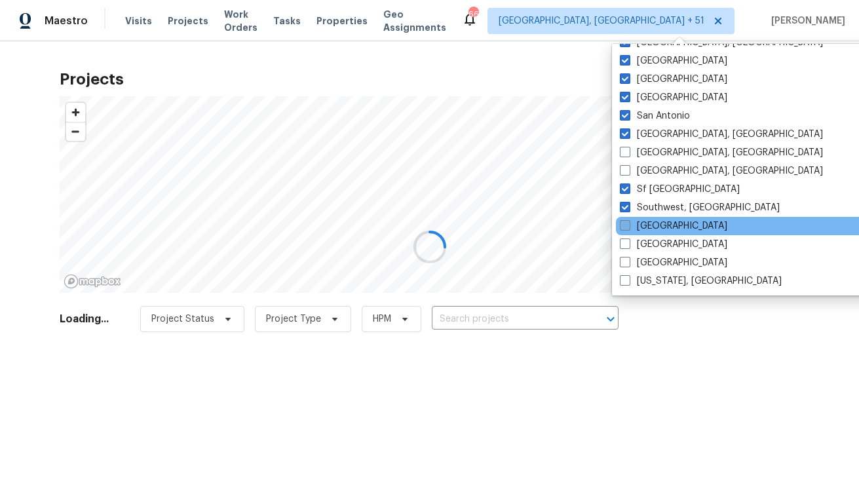
click at [623, 225] on span at bounding box center [625, 225] width 10 height 10
click at [623, 225] on input "[GEOGRAPHIC_DATA]" at bounding box center [624, 223] width 9 height 9
checkbox input "true"
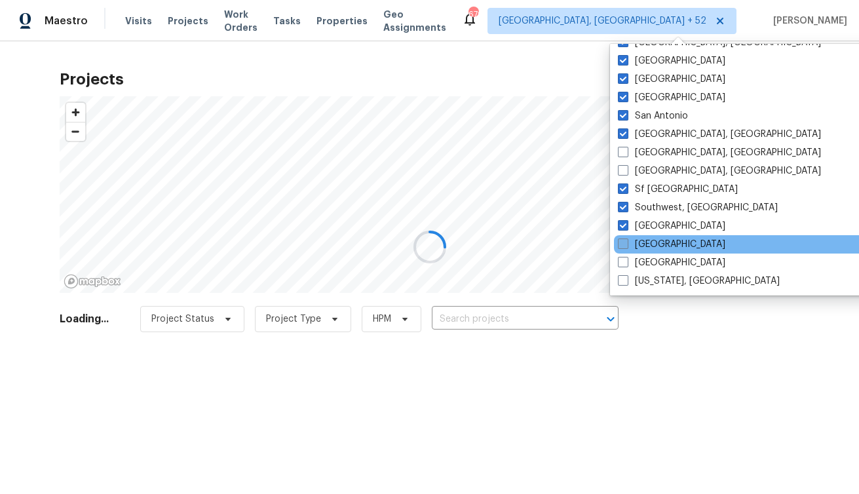
click at [624, 240] on span at bounding box center [623, 243] width 10 height 10
click at [624, 240] on input "[GEOGRAPHIC_DATA]" at bounding box center [622, 242] width 9 height 9
checkbox input "true"
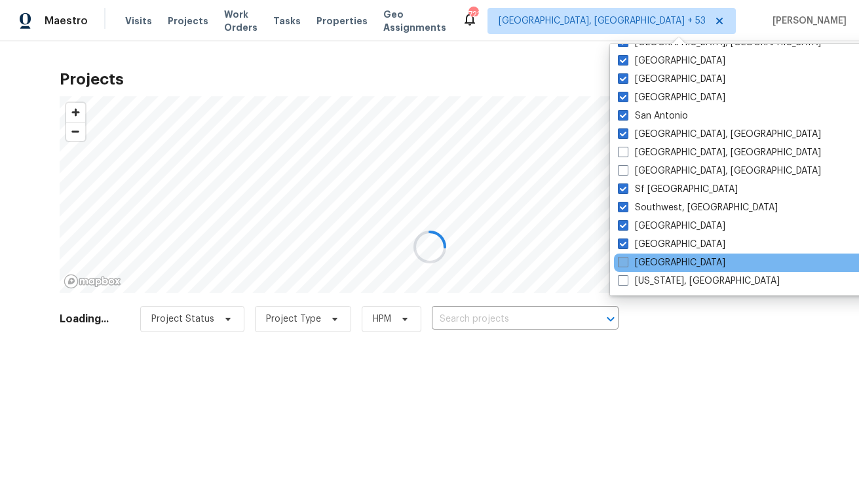
click at [625, 257] on span at bounding box center [623, 262] width 10 height 10
click at [625, 256] on input "[GEOGRAPHIC_DATA]" at bounding box center [622, 260] width 9 height 9
checkbox input "true"
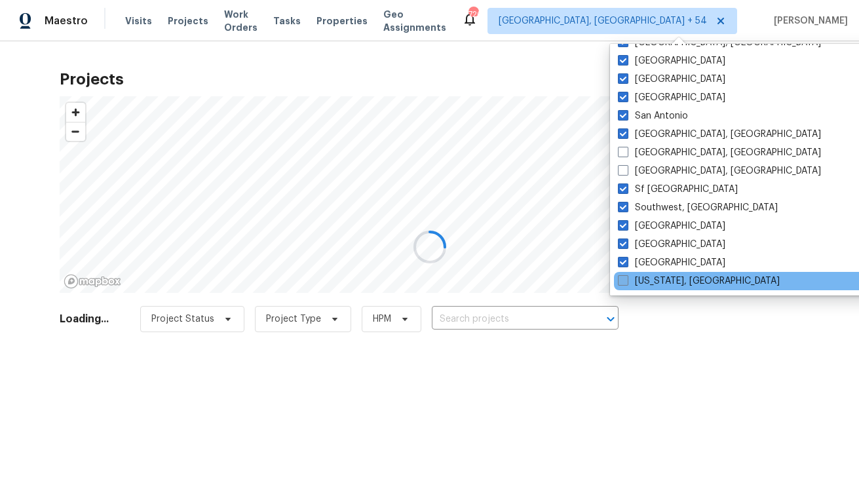
click at [624, 278] on span at bounding box center [623, 280] width 10 height 10
click at [624, 278] on input "[US_STATE], [GEOGRAPHIC_DATA]" at bounding box center [622, 278] width 9 height 9
checkbox input "true"
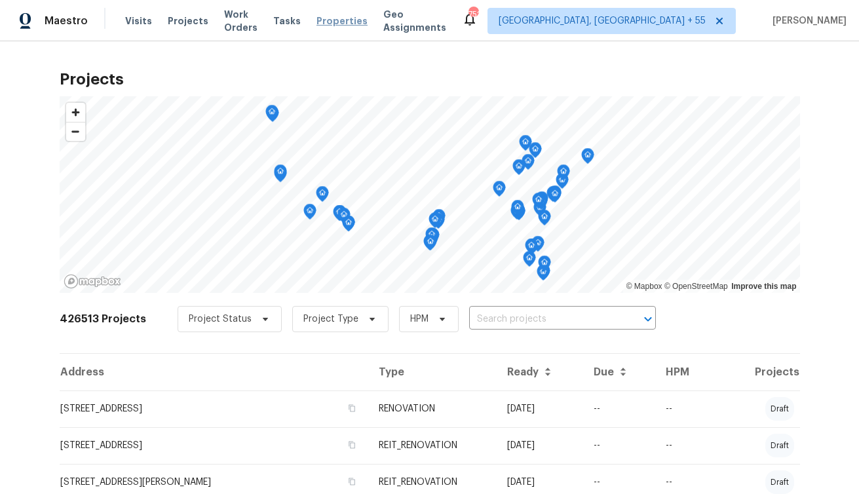
click at [364, 24] on span "Properties" at bounding box center [341, 20] width 51 height 13
